Goal: Information Seeking & Learning: Learn about a topic

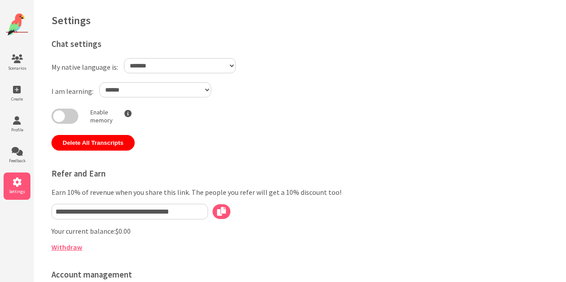
select select "**"
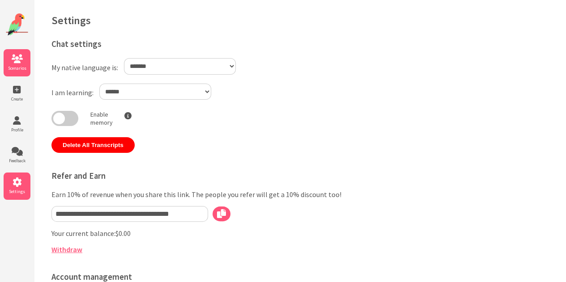
click at [13, 58] on icon at bounding box center [17, 59] width 27 height 9
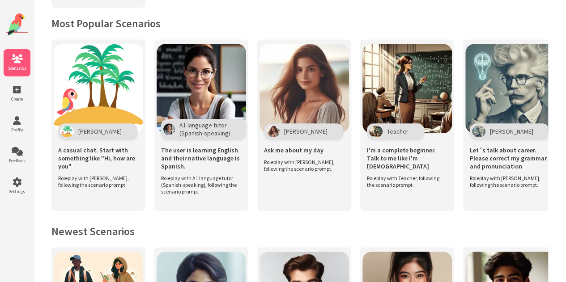
scroll to position [182, 0]
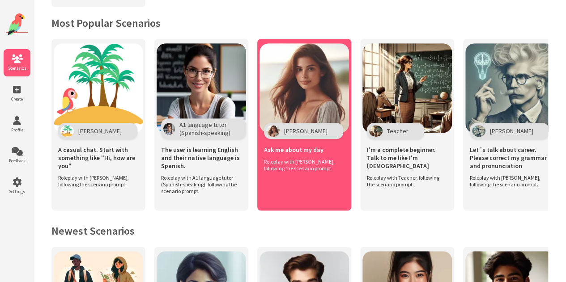
click at [314, 78] on img at bounding box center [303, 87] width 89 height 89
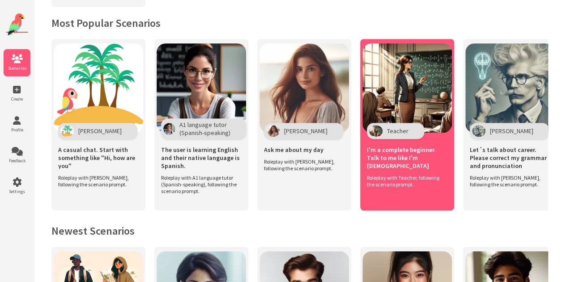
click at [427, 51] on img at bounding box center [406, 87] width 89 height 89
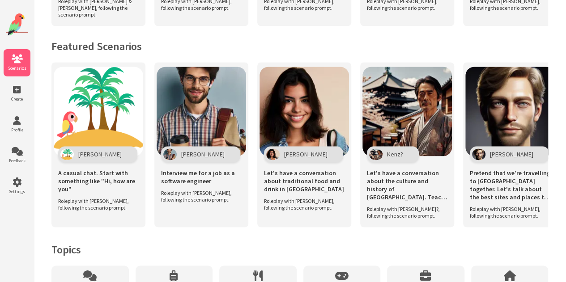
scroll to position [649, 0]
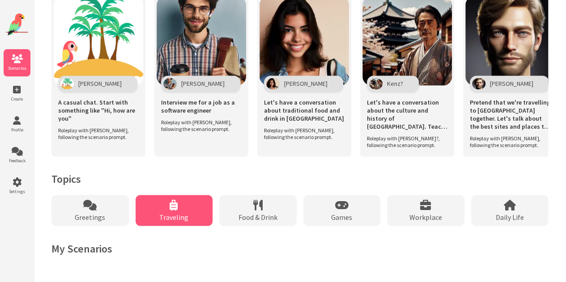
click at [182, 210] on div "Traveling" at bounding box center [174, 210] width 77 height 31
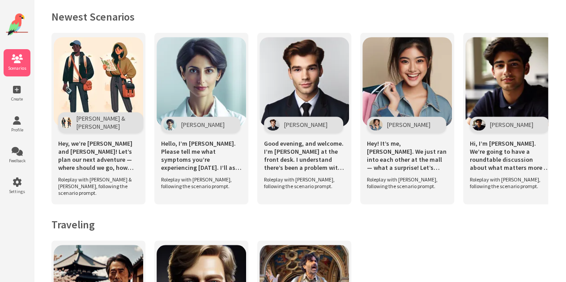
scroll to position [207, 0]
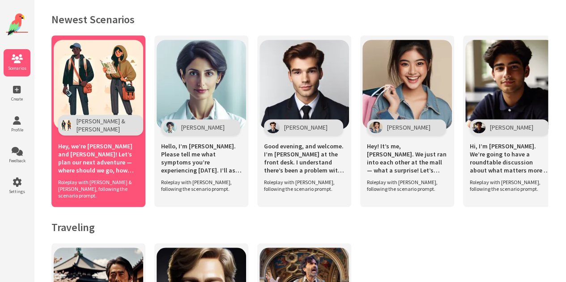
click at [114, 158] on span "Hey, we’re Leo and Mia! Let’s plan our next adventure — where should we go, how…" at bounding box center [98, 158] width 81 height 32
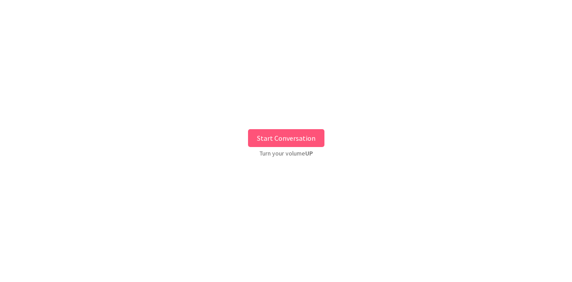
click at [304, 132] on button "Start Conversation" at bounding box center [286, 138] width 76 height 18
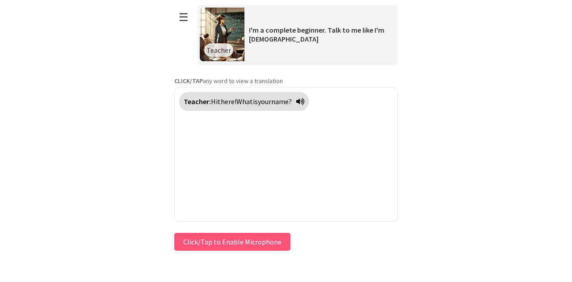
click at [244, 247] on button "Click/Tap to Enable Microphone" at bounding box center [232, 242] width 116 height 18
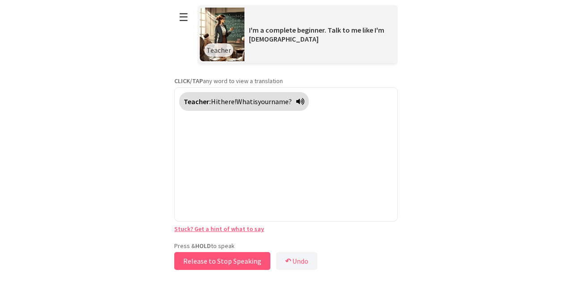
click at [243, 257] on button "Release to Stop Speaking" at bounding box center [222, 261] width 96 height 18
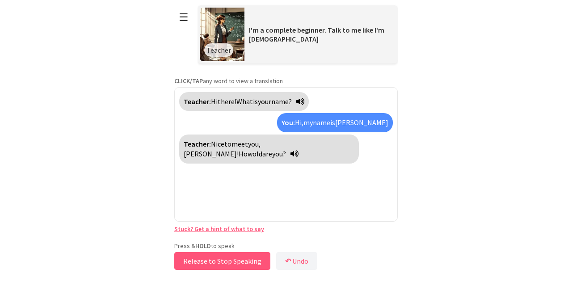
click at [243, 257] on button "Release to Stop Speaking" at bounding box center [222, 261] width 96 height 18
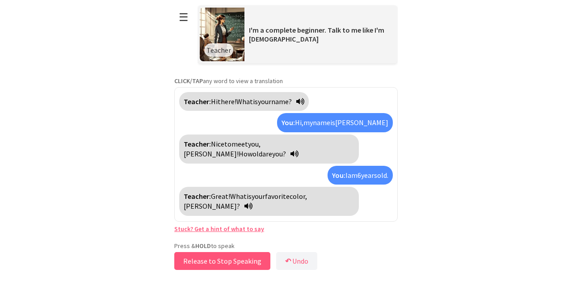
click at [240, 261] on button "Release to Stop Speaking" at bounding box center [222, 261] width 96 height 18
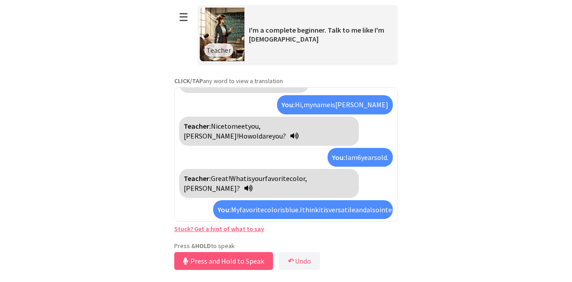
scroll to position [38, 0]
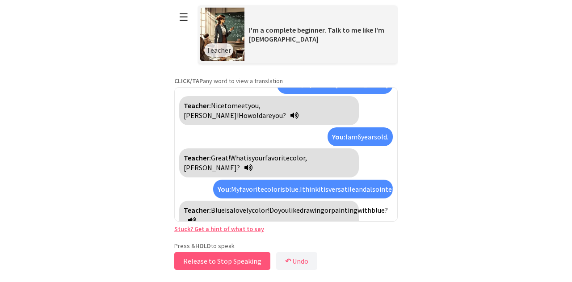
click at [195, 263] on button "Release to Stop Speaking" at bounding box center [222, 261] width 96 height 18
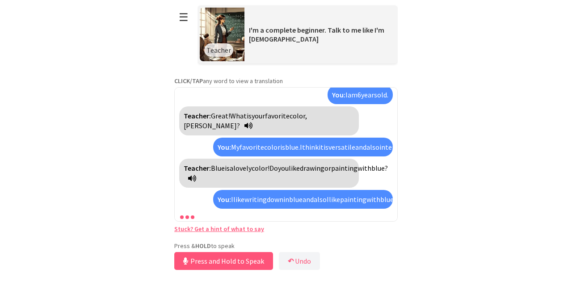
scroll to position [101, 0]
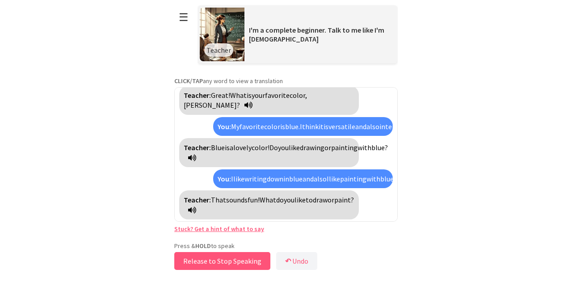
click at [195, 263] on button "Release to Stop Speaking" at bounding box center [222, 261] width 96 height 18
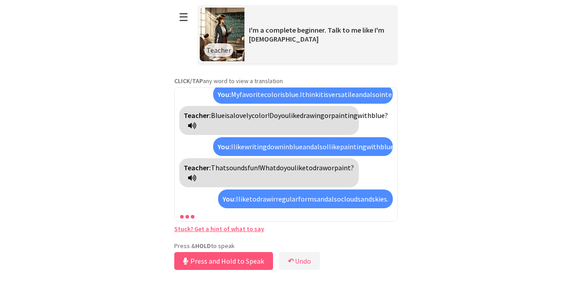
scroll to position [164, 0]
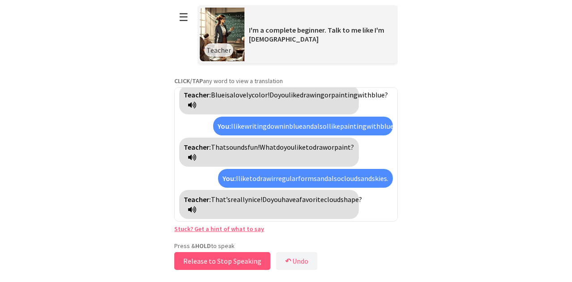
click at [212, 255] on button "Release to Stop Speaking" at bounding box center [222, 261] width 96 height 18
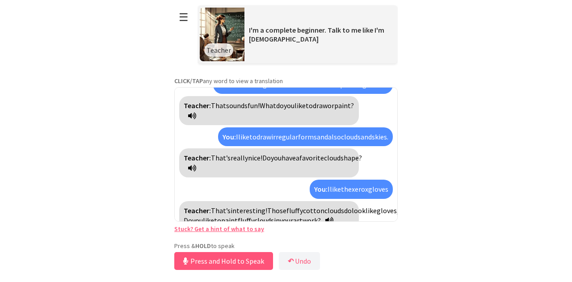
scroll to position [226, 0]
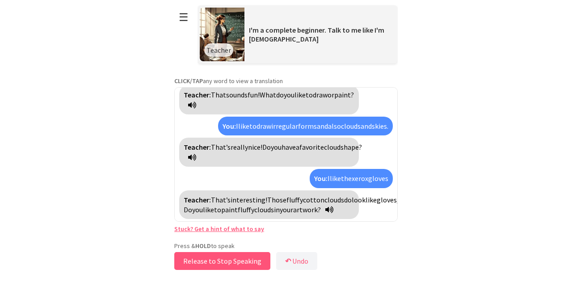
click at [222, 260] on button "Release to Stop Speaking" at bounding box center [222, 261] width 96 height 18
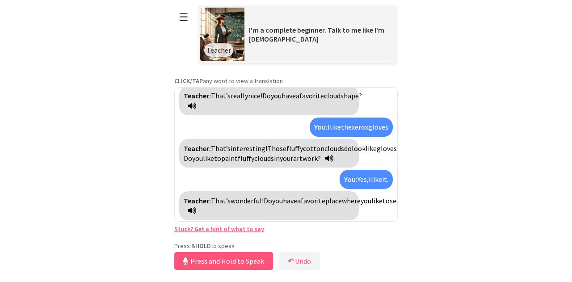
scroll to position [288, 0]
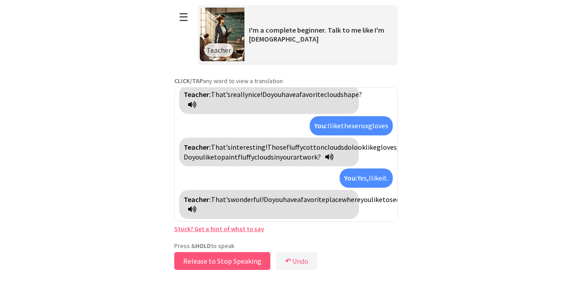
click at [222, 260] on button "Release to Stop Speaking" at bounding box center [222, 261] width 96 height 18
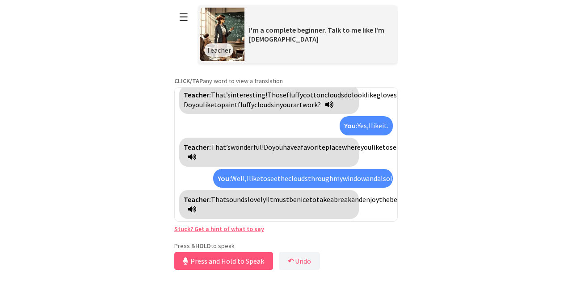
scroll to position [391, 0]
click at [222, 260] on button "Release to Stop Speaking" at bounding box center [222, 261] width 96 height 18
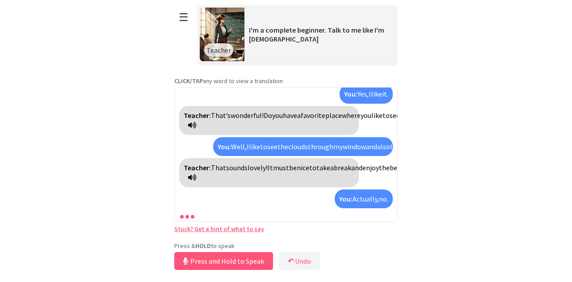
scroll to position [463, 0]
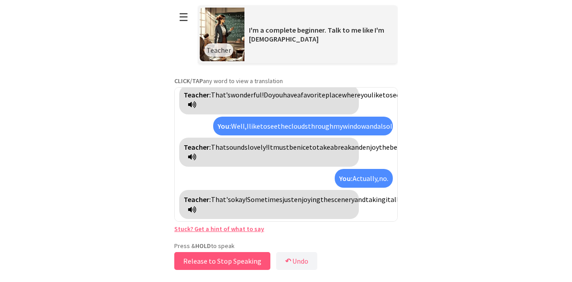
click at [222, 260] on button "Release to Stop Speaking" at bounding box center [222, 261] width 96 height 18
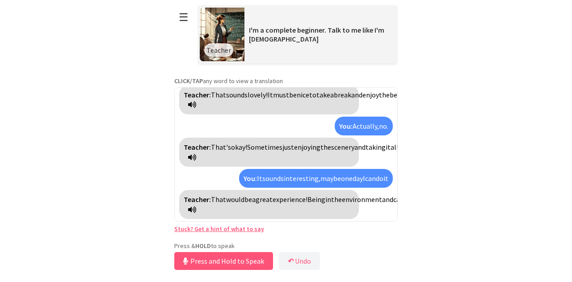
scroll to position [546, 0]
click at [222, 260] on button "Release to Stop Speaking" at bounding box center [222, 261] width 96 height 18
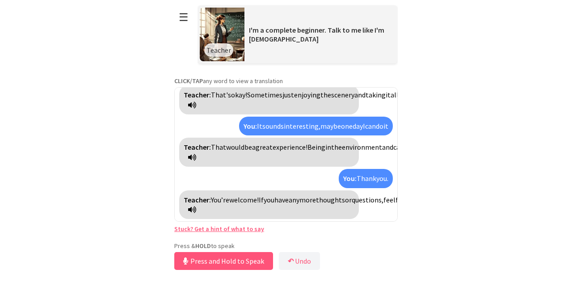
scroll to position [608, 0]
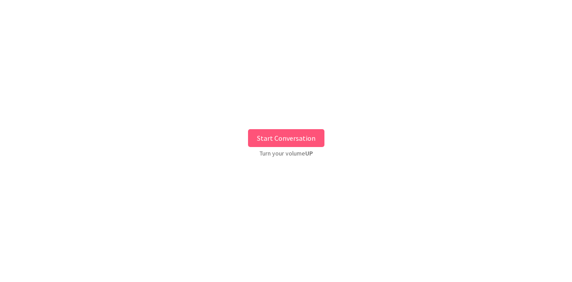
click at [261, 138] on button "Start Conversation" at bounding box center [286, 138] width 76 height 18
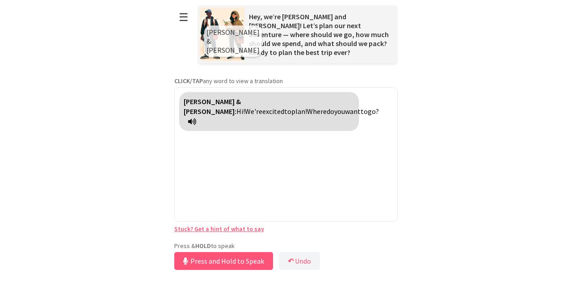
drag, startPoint x: 227, startPoint y: 243, endPoint x: 233, endPoint y: 254, distance: 12.4
click at [233, 254] on button "Press and Hold to Speak" at bounding box center [223, 261] width 99 height 18
click at [237, 261] on button "Release to Stop Speaking" at bounding box center [222, 261] width 96 height 18
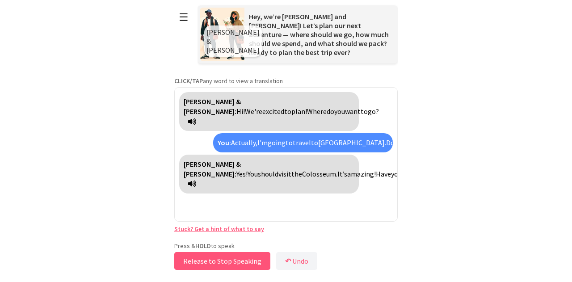
click at [237, 261] on button "Release to Stop Speaking" at bounding box center [222, 261] width 96 height 18
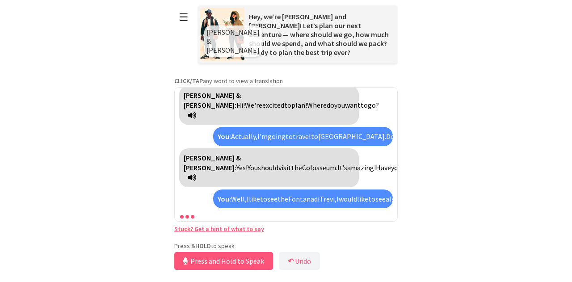
scroll to position [36, 0]
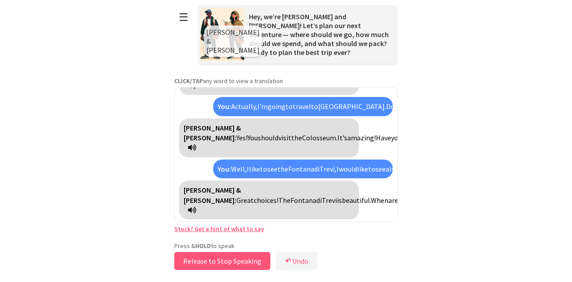
click at [237, 261] on button "Release to Stop Speaking" at bounding box center [222, 261] width 96 height 18
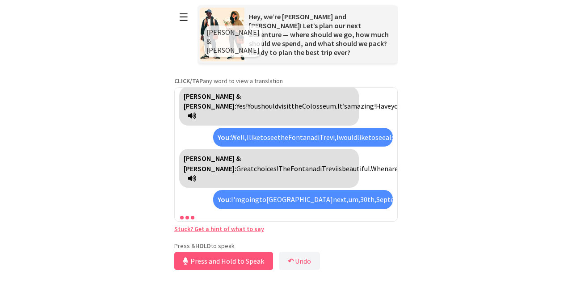
scroll to position [89, 0]
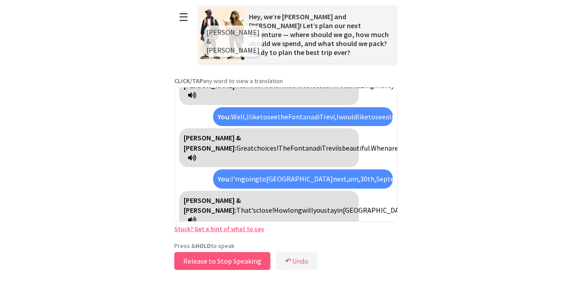
click at [237, 261] on button "Release to Stop Speaking" at bounding box center [222, 261] width 96 height 18
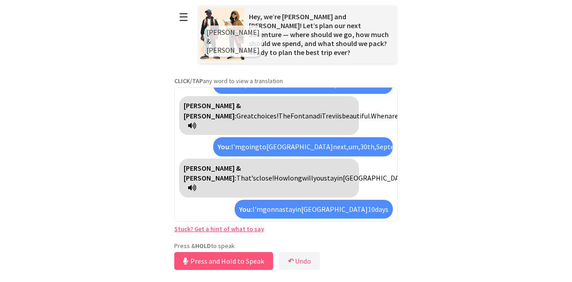
scroll to position [141, 0]
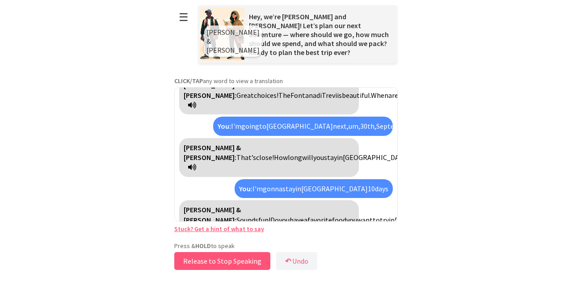
click at [237, 262] on button "Release to Stop Speaking" at bounding box center [222, 261] width 96 height 18
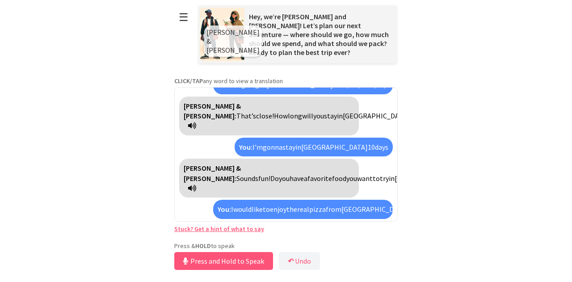
scroll to position [204, 0]
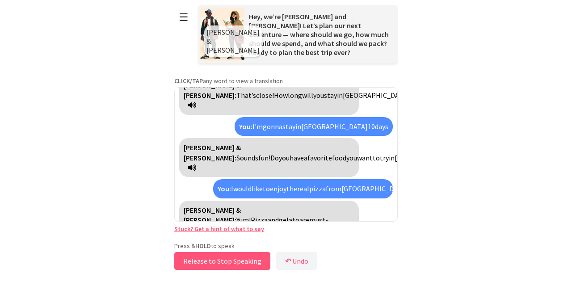
click at [237, 262] on button "Release to Stop Speaking" at bounding box center [222, 261] width 96 height 18
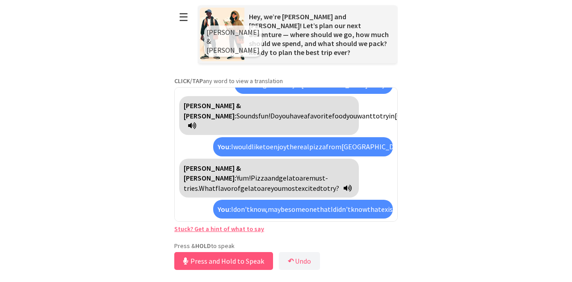
scroll to position [296, 0]
